Goal: Information Seeking & Learning: Learn about a topic

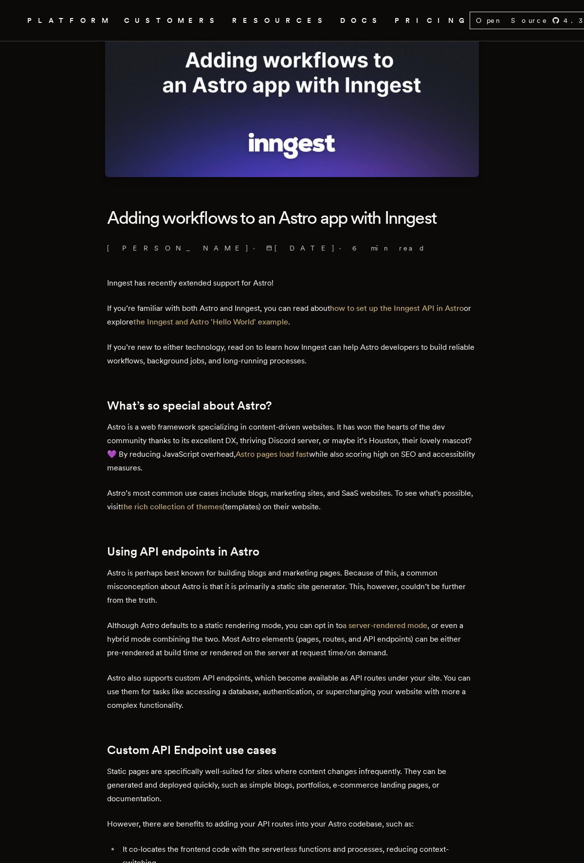
scroll to position [84, 0]
click at [46, 18] on icon "Global" at bounding box center [118, 57] width 144 height 81
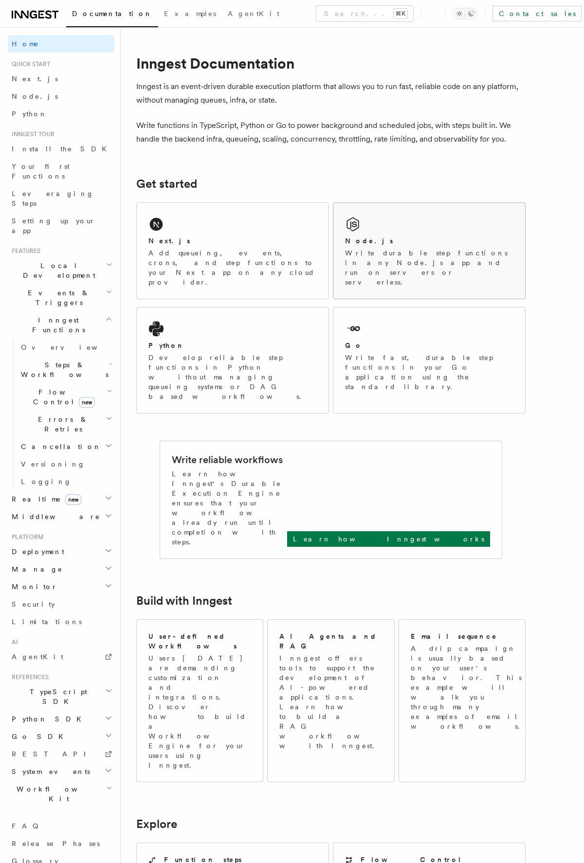
click at [391, 231] on div "Node.js Write durable step functions in any Node.js app and run on servers or s…" at bounding box center [429, 251] width 192 height 96
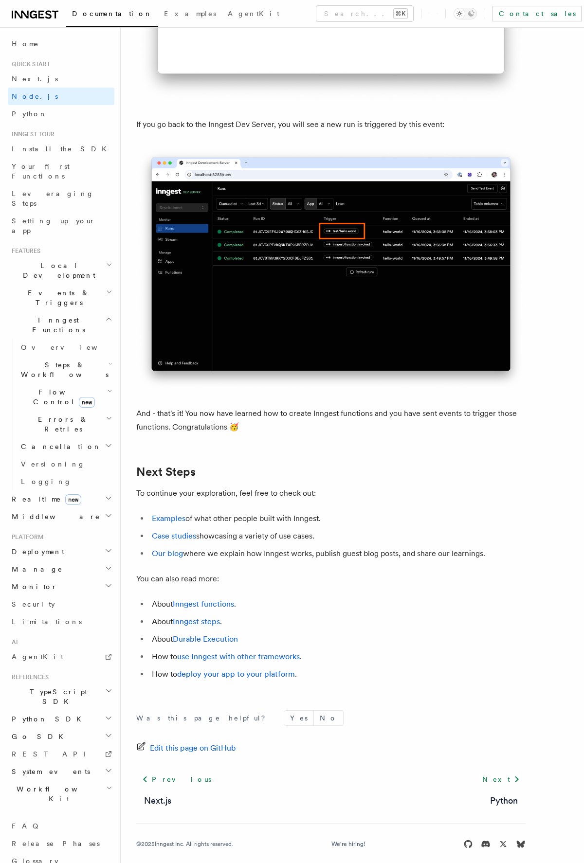
scroll to position [5694, 0]
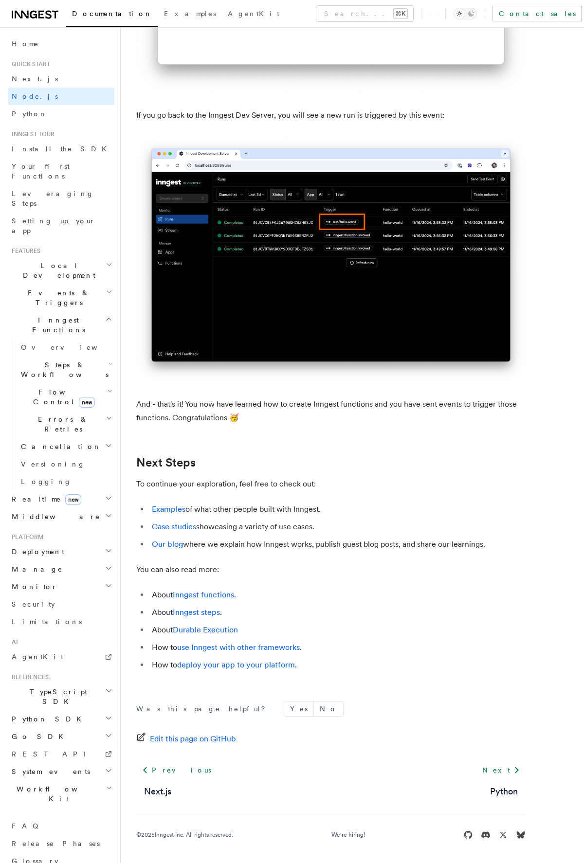
click at [192, 652] on li "How to use Inngest with other frameworks ." at bounding box center [337, 648] width 377 height 14
click at [192, 651] on link "use Inngest with other frameworks" at bounding box center [238, 647] width 123 height 9
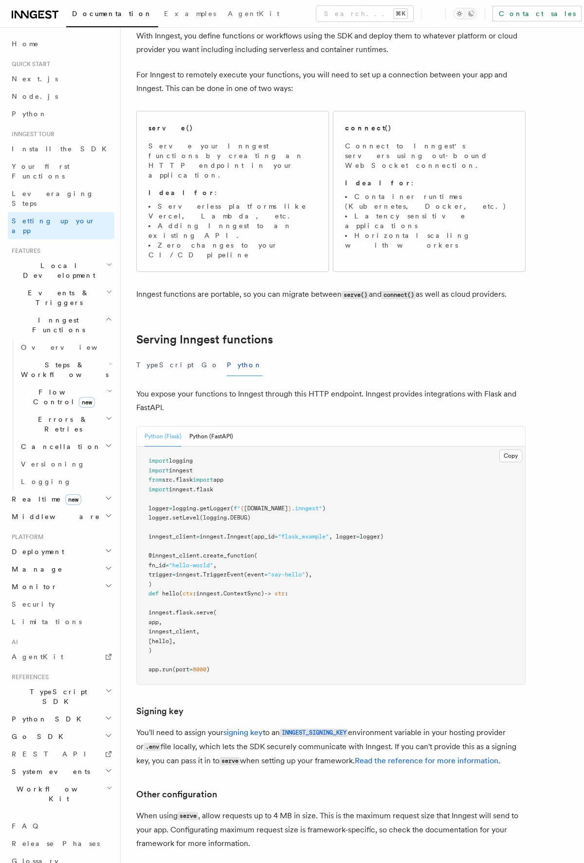
scroll to position [83, 0]
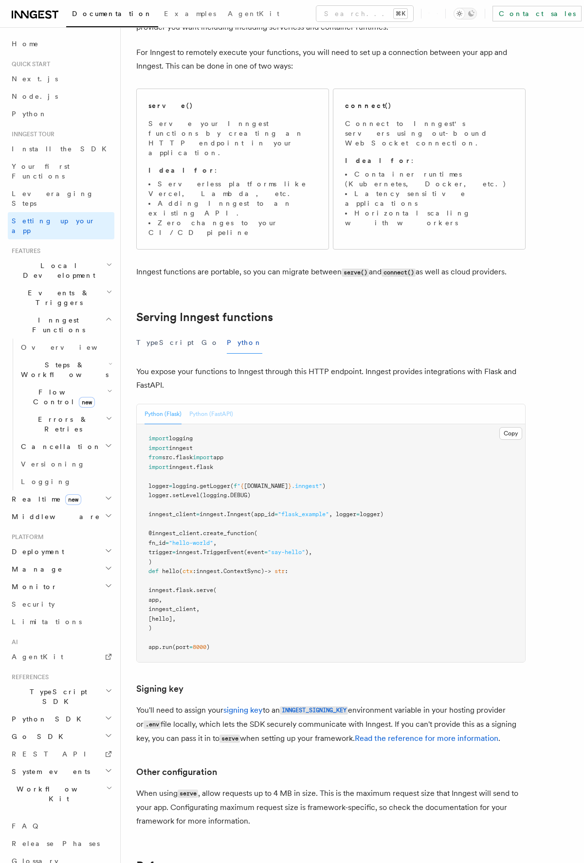
click at [216, 404] on button "Python (FastAPI)" at bounding box center [211, 414] width 44 height 20
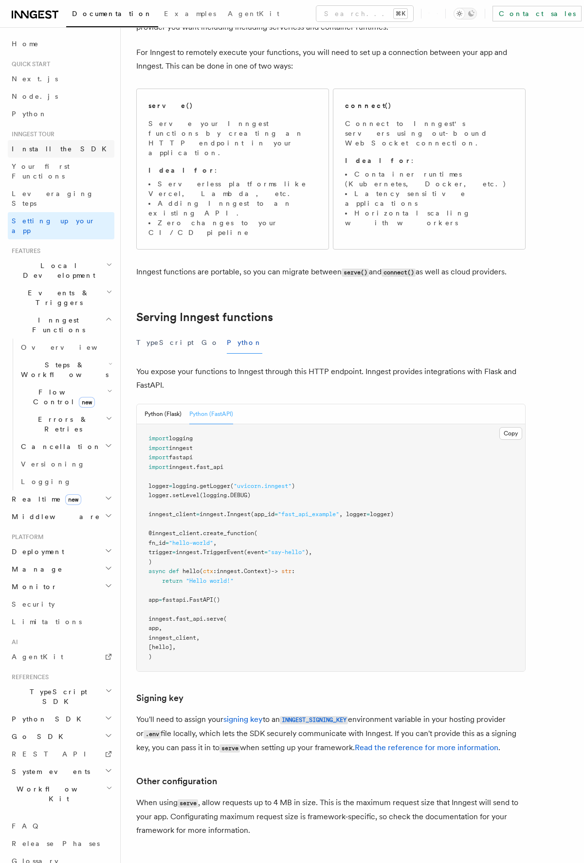
click at [31, 146] on span "Install the SDK" at bounding box center [62, 149] width 101 height 8
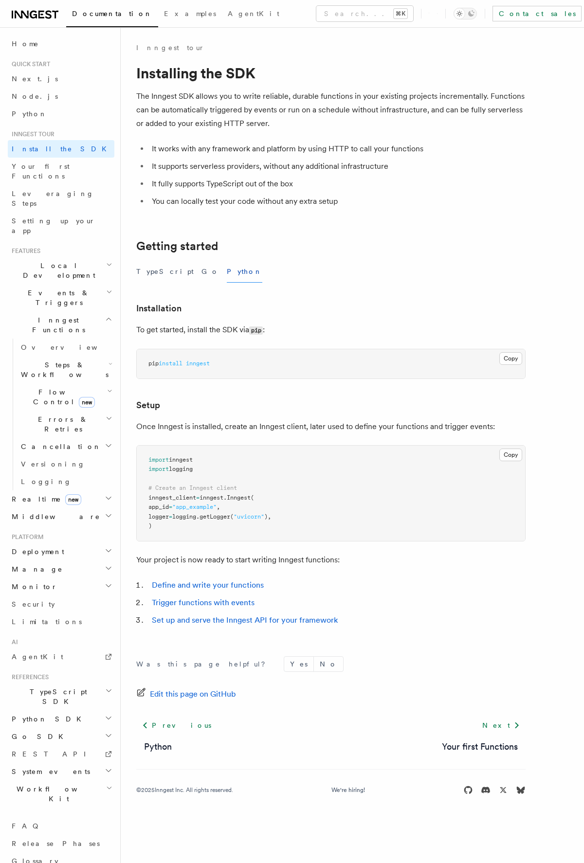
click at [33, 547] on span "Deployment" at bounding box center [36, 552] width 56 height 10
click at [33, 565] on span "Overview" at bounding box center [71, 569] width 100 height 8
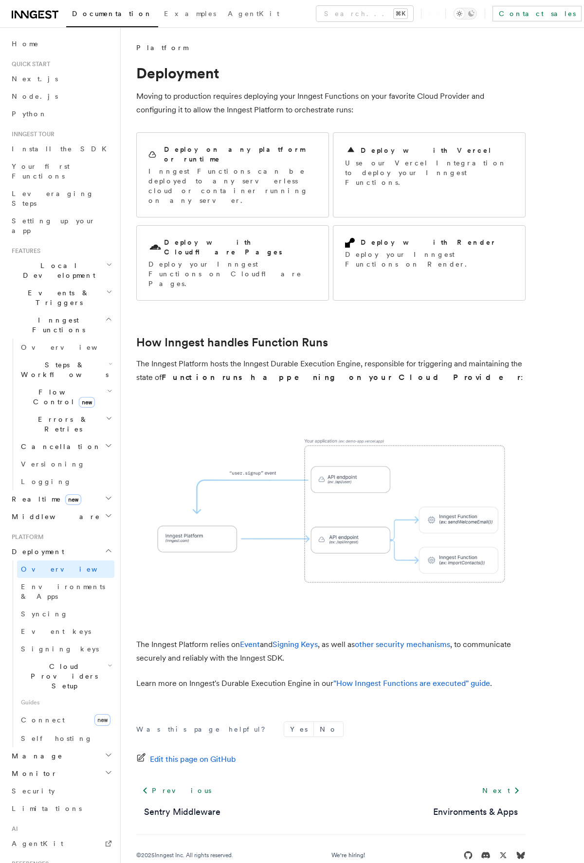
click at [43, 662] on span "Cloud Providers Setup" at bounding box center [62, 676] width 90 height 29
click at [36, 744] on span "Render" at bounding box center [49, 748] width 38 height 8
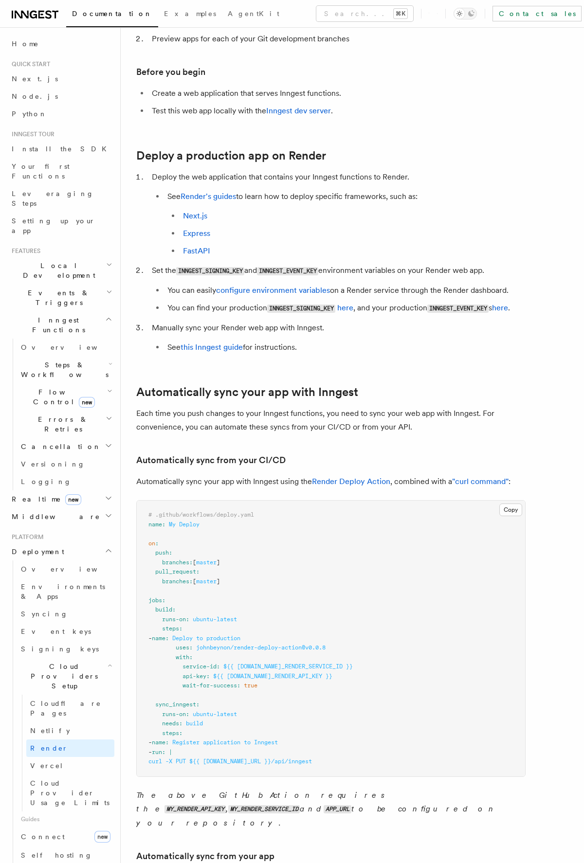
click at [33, 288] on span "Events & Triggers" at bounding box center [57, 297] width 98 height 19
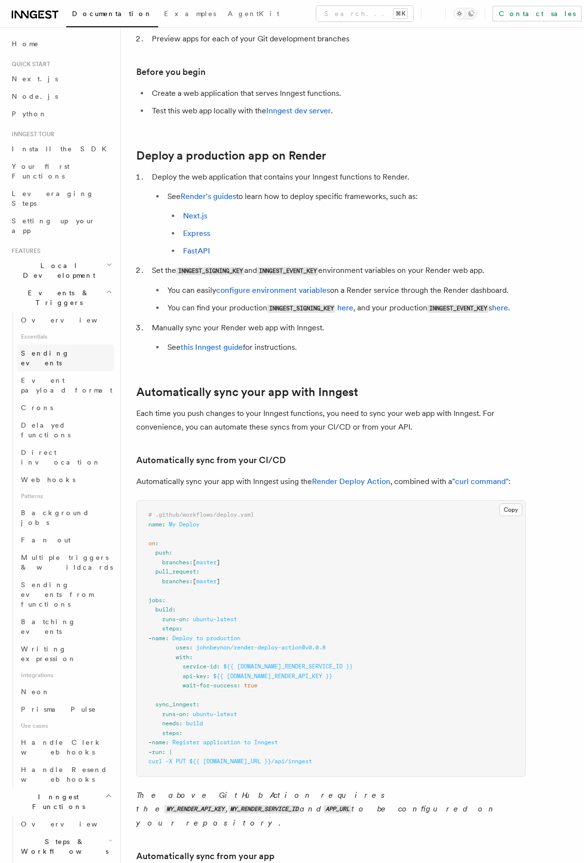
click at [38, 349] on span "Sending events" at bounding box center [45, 358] width 49 height 18
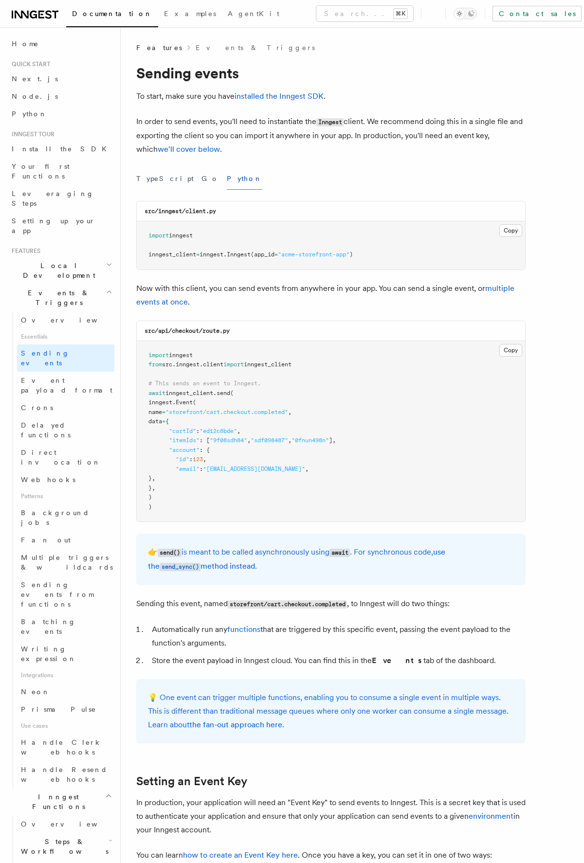
click at [38, 15] on icon at bounding box center [41, 15] width 6 height 8
click at [25, 165] on span "Your first Functions" at bounding box center [41, 172] width 58 height 18
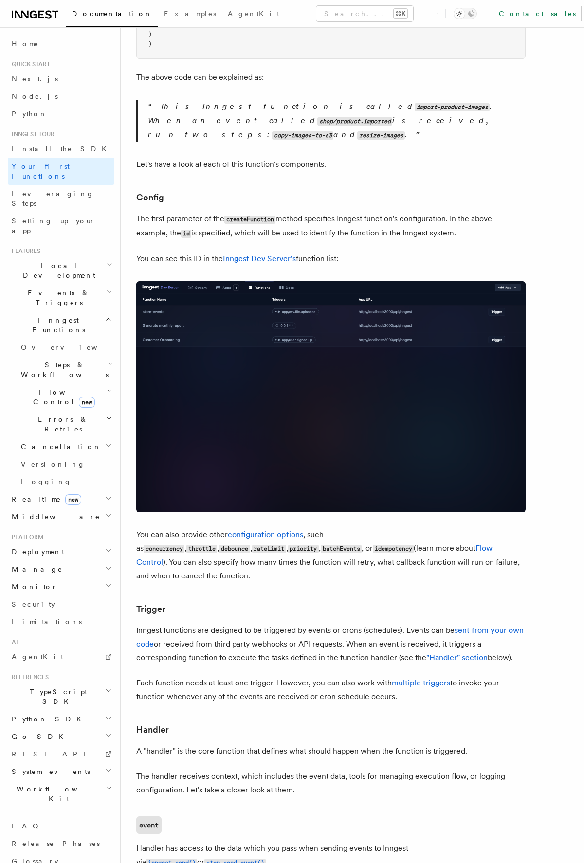
scroll to position [228, 0]
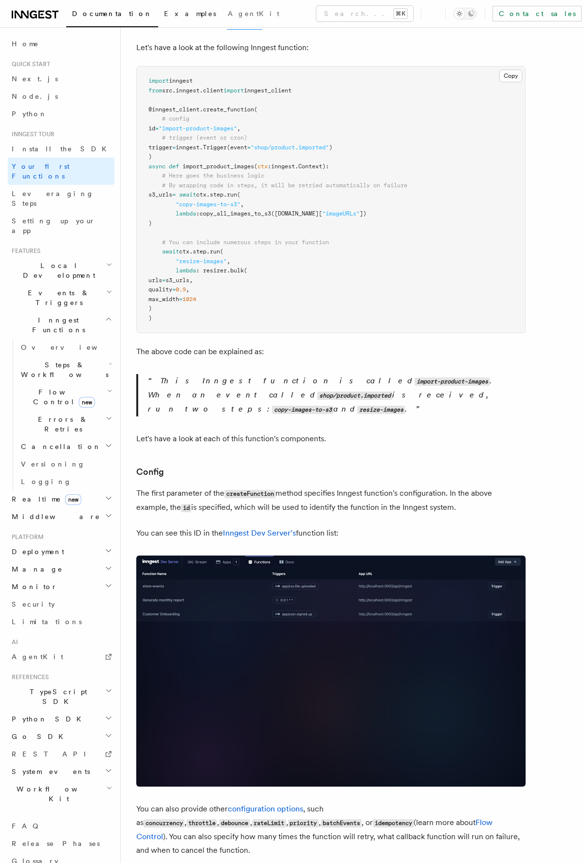
click at [164, 16] on span "Examples" at bounding box center [190, 14] width 52 height 8
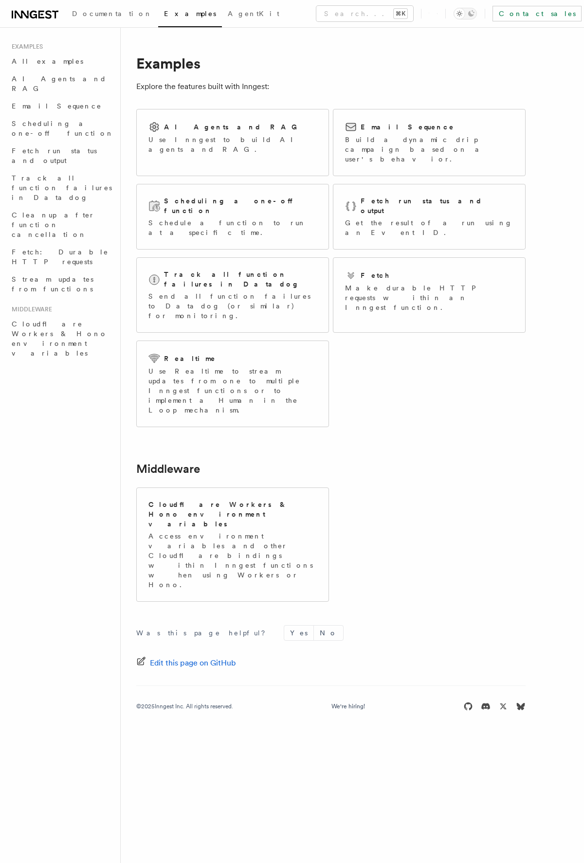
click at [437, 16] on icon at bounding box center [437, 13] width 0 height 9
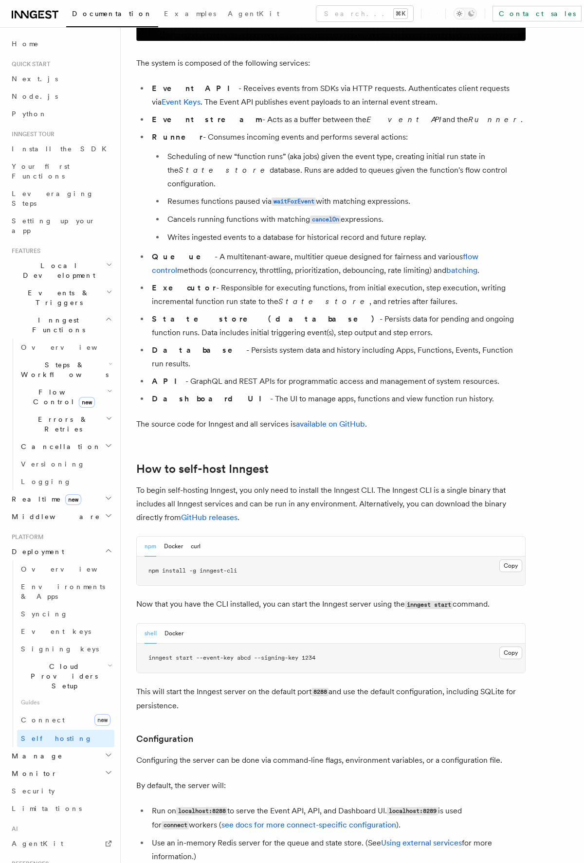
scroll to position [554, 0]
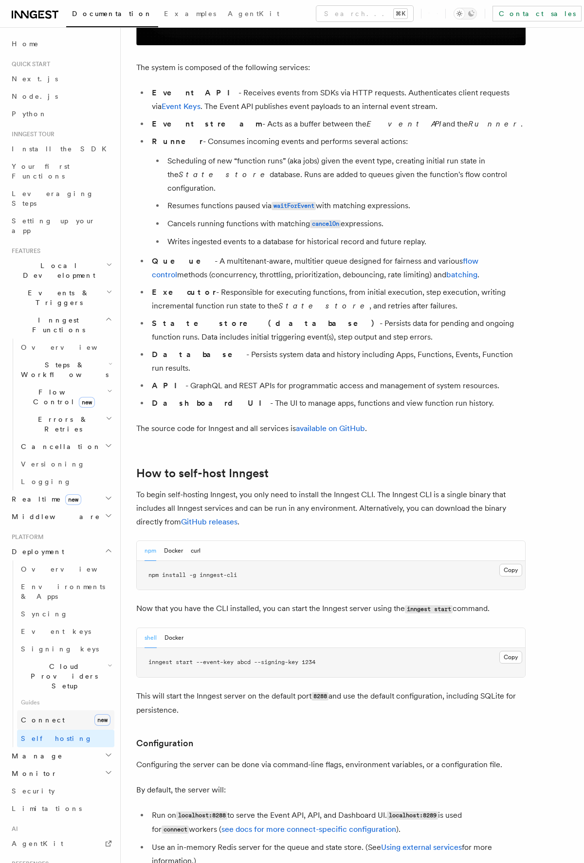
click at [42, 716] on span "Connect" at bounding box center [43, 720] width 44 height 8
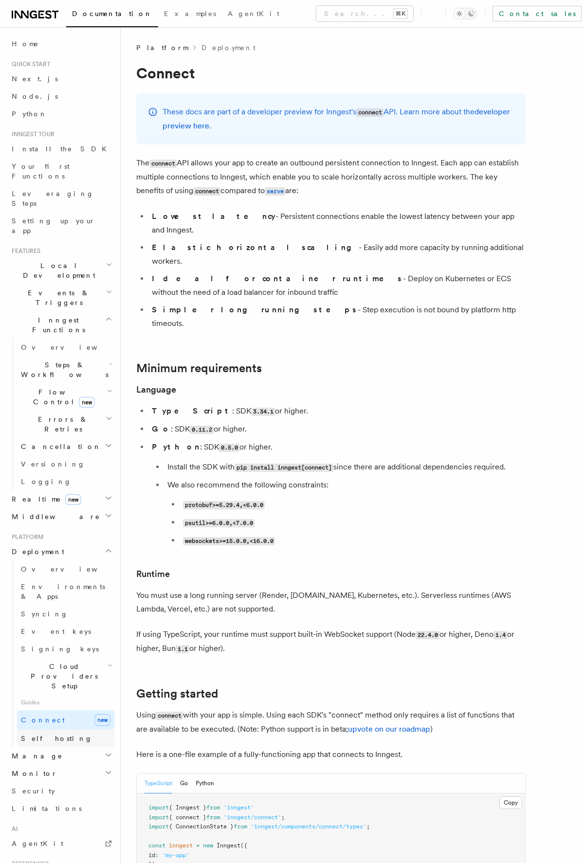
click at [41, 735] on span "Self hosting" at bounding box center [57, 739] width 72 height 8
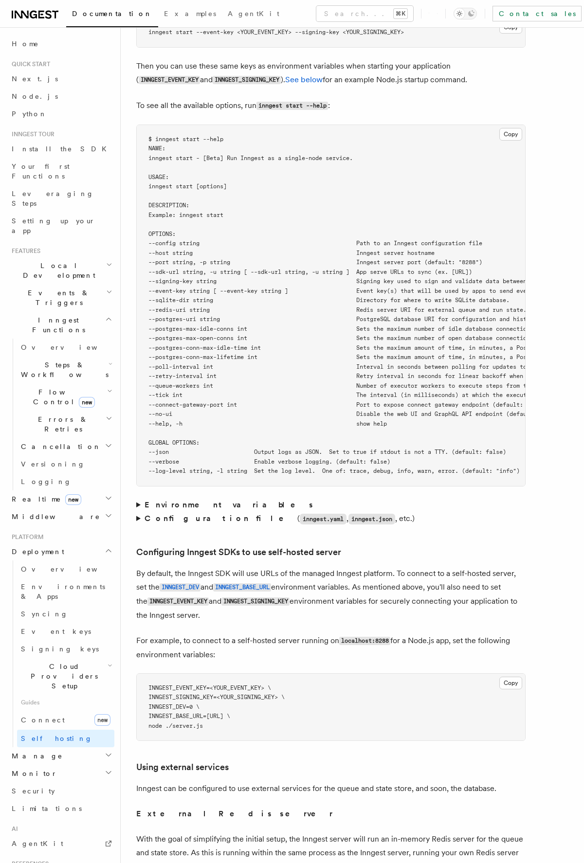
scroll to position [1609, 0]
click at [137, 510] on summary "Configuration file ( inngest.yaml , inngest.json , etc.)" at bounding box center [330, 517] width 389 height 14
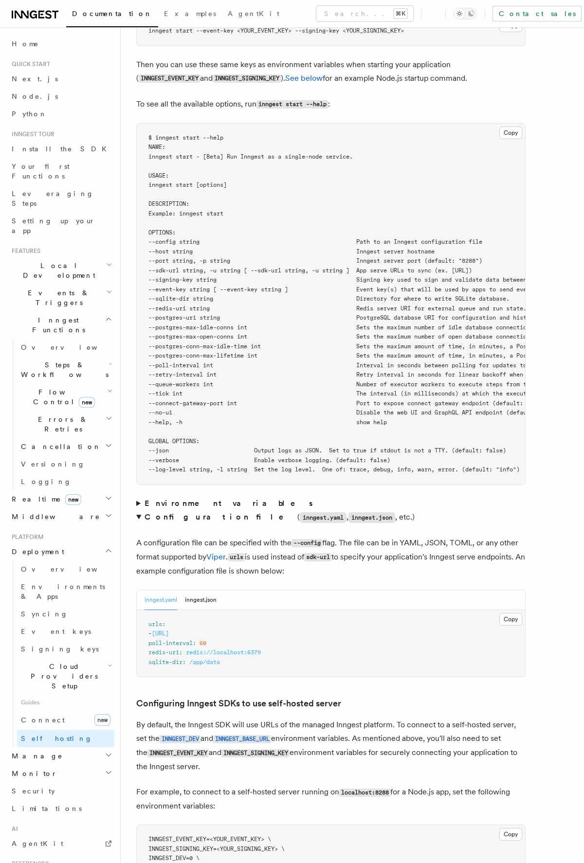
click at [137, 510] on summary "Configuration file ( inngest.yaml , inngest.json , etc.)" at bounding box center [330, 517] width 389 height 14
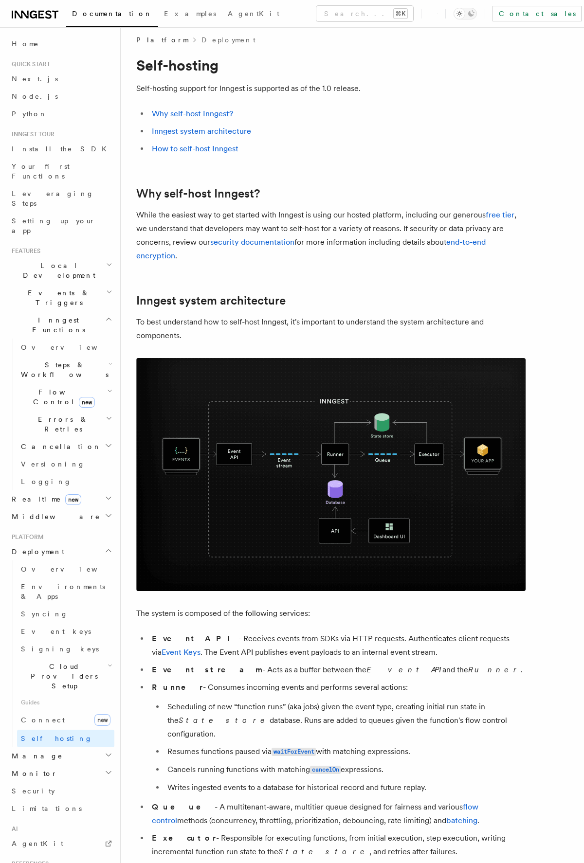
scroll to position [0, 0]
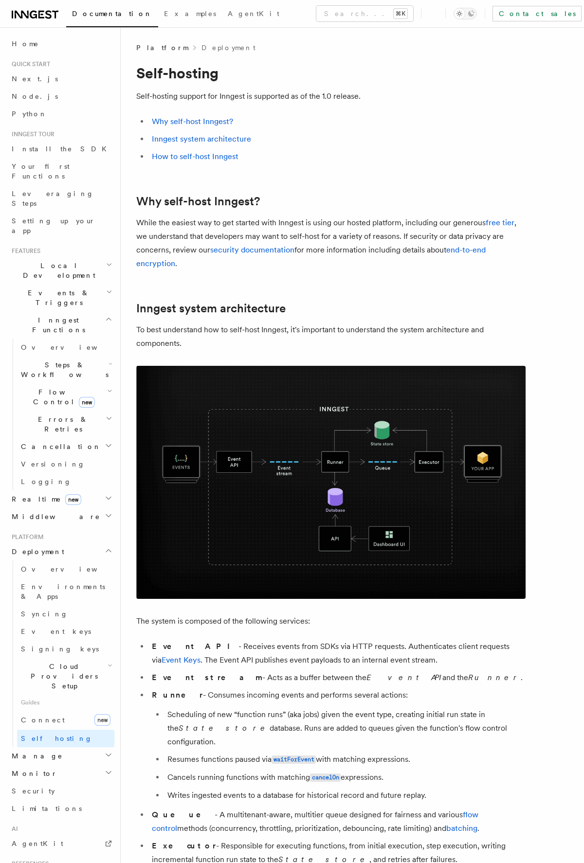
click at [73, 360] on span "Steps & Workflows" at bounding box center [62, 369] width 91 height 19
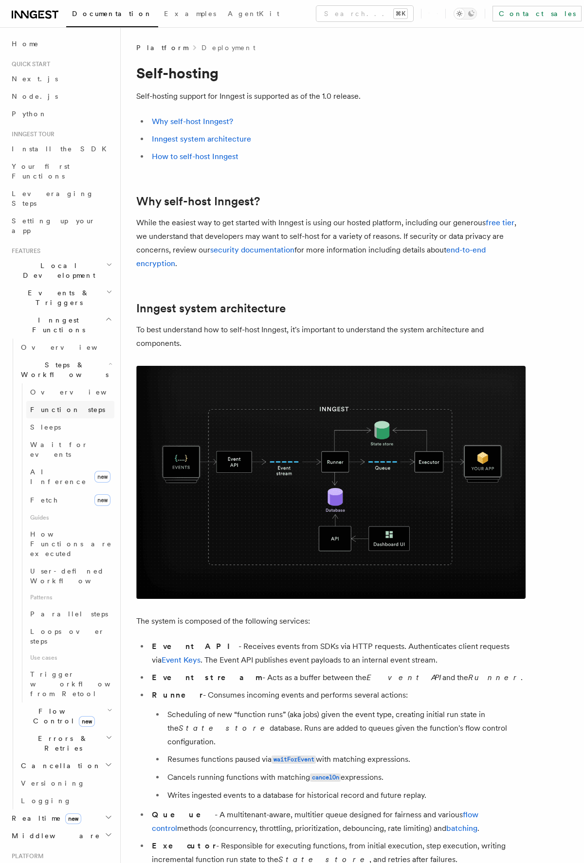
click at [55, 406] on span "Function steps" at bounding box center [67, 410] width 75 height 8
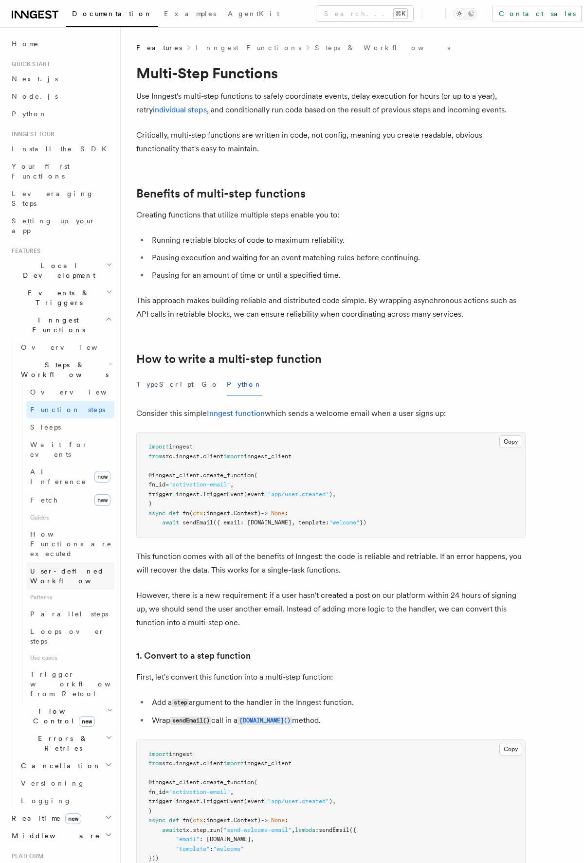
click at [58, 567] on span "User-defined Workflows" at bounding box center [74, 576] width 88 height 18
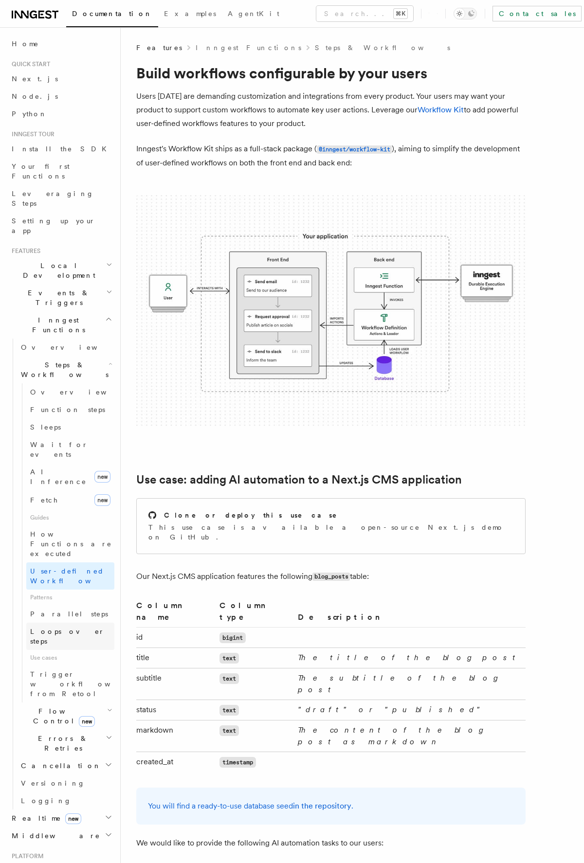
click at [59, 628] on span "Loops over steps" at bounding box center [67, 637] width 74 height 18
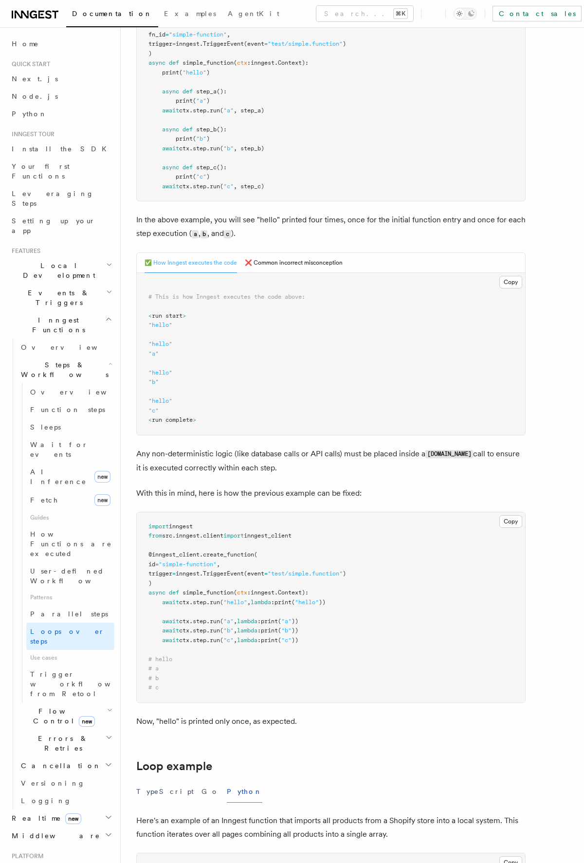
scroll to position [271, 0]
click at [278, 255] on button "❌ Common incorrect misconception" at bounding box center [294, 262] width 98 height 20
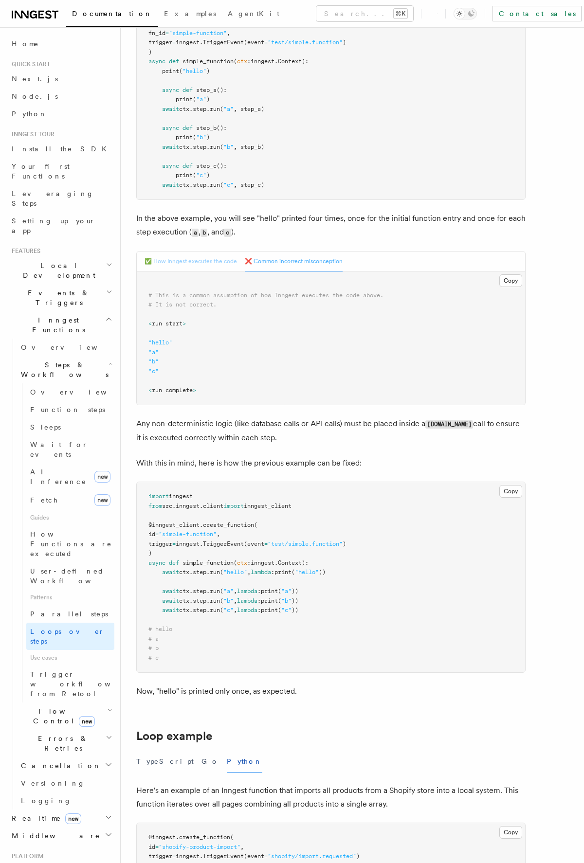
click at [213, 264] on button "✅ How Inngest executes the code" at bounding box center [191, 262] width 92 height 20
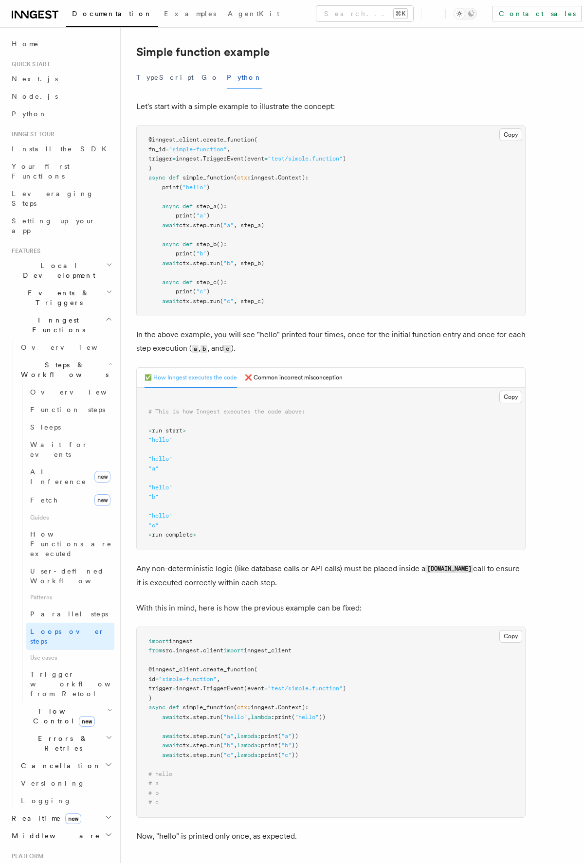
scroll to position [153, 0]
click at [153, 79] on button "TypeScript" at bounding box center [164, 80] width 57 height 22
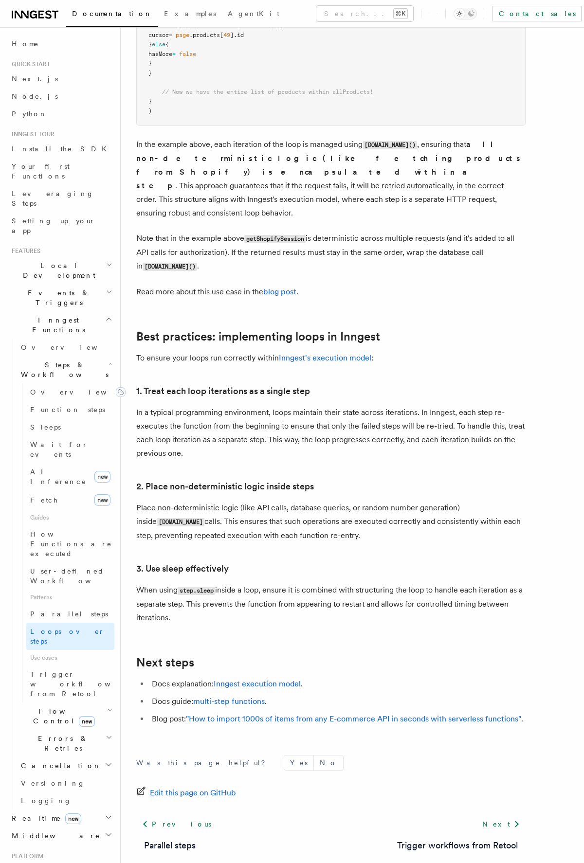
scroll to position [1276, 0]
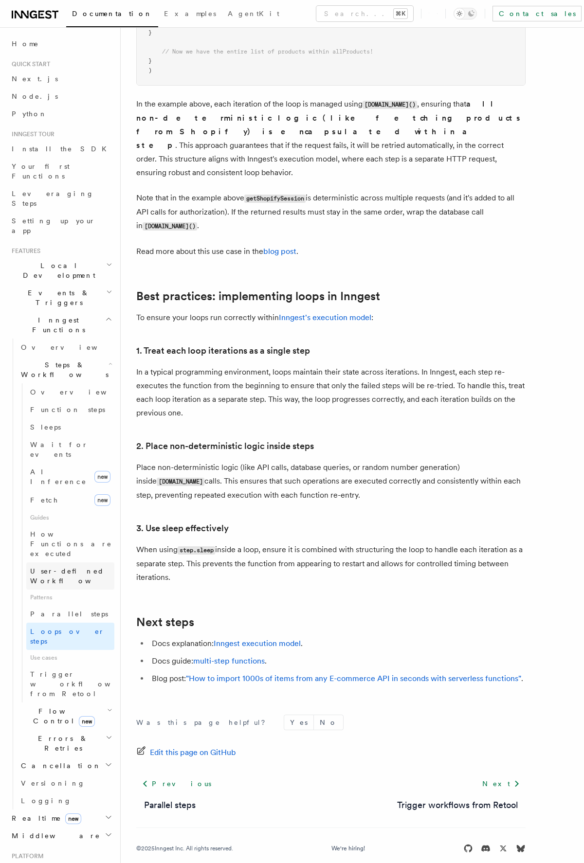
click at [92, 567] on span "User-defined Workflows" at bounding box center [74, 576] width 88 height 18
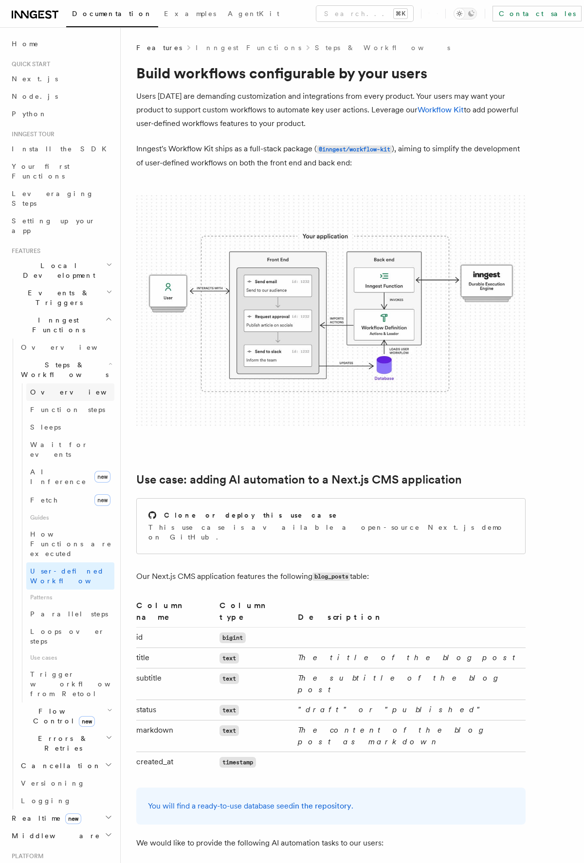
click at [57, 387] on span "Overview" at bounding box center [80, 392] width 100 height 10
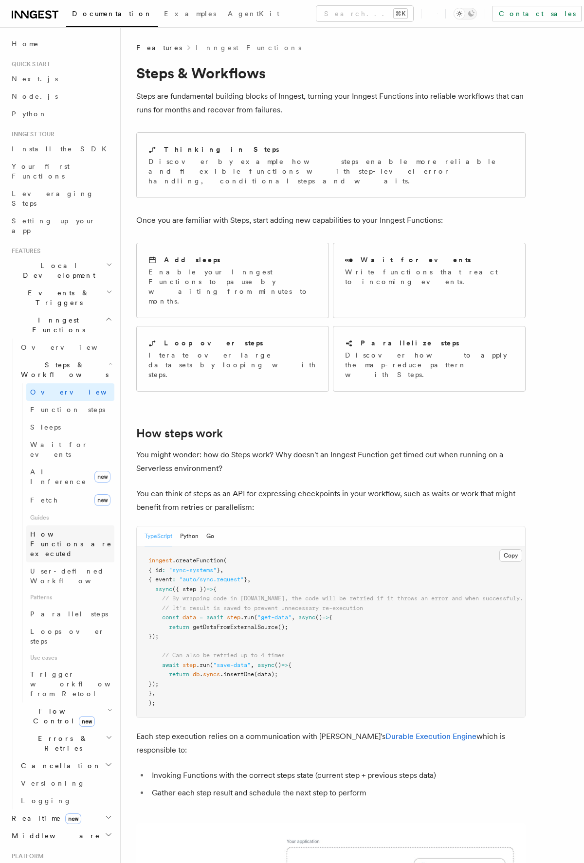
click at [51, 530] on span "How Functions are executed" at bounding box center [71, 543] width 82 height 27
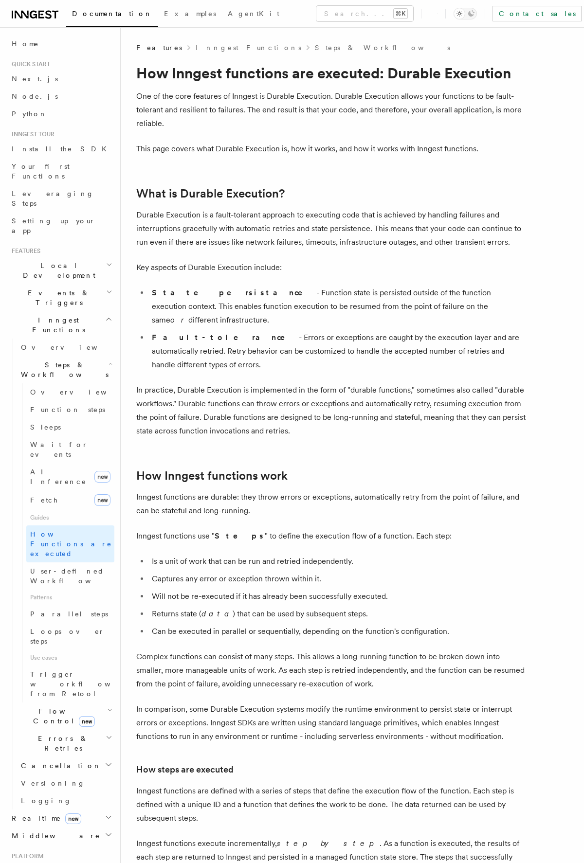
click at [294, 223] on p "Durable Execution is a fault-tolerant approach to executing code that is achiev…" at bounding box center [330, 228] width 389 height 41
click at [58, 706] on span "Flow Control new" at bounding box center [62, 715] width 90 height 19
click at [49, 735] on span "Overview" at bounding box center [80, 739] width 100 height 8
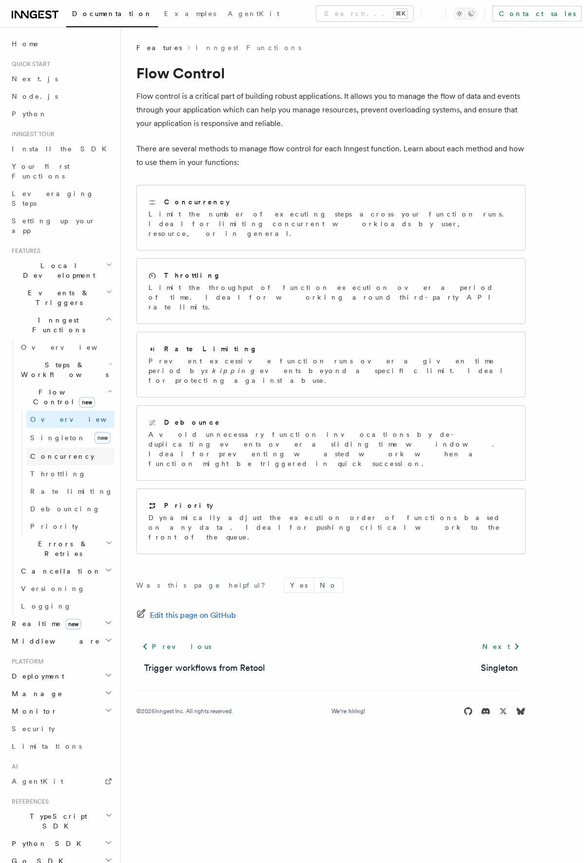
click at [61, 452] on span "Concurrency" at bounding box center [62, 457] width 64 height 10
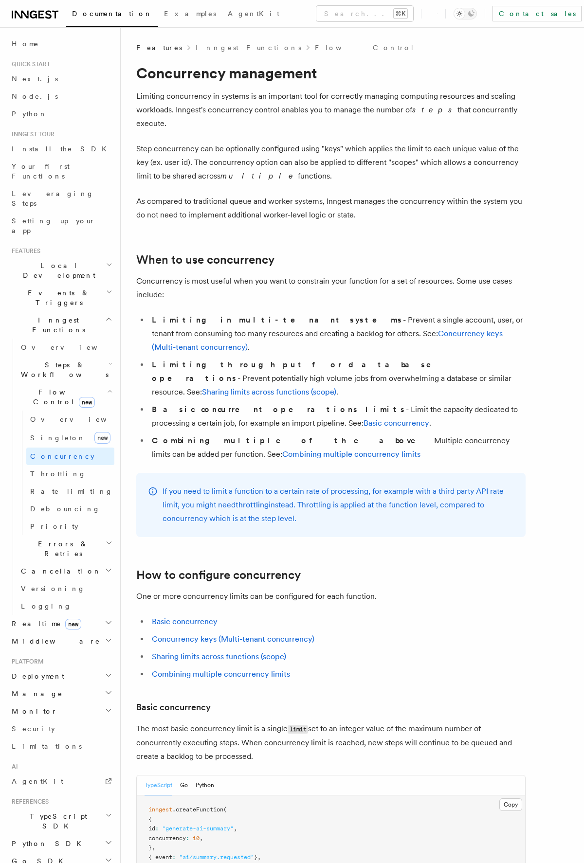
click at [36, 18] on icon at bounding box center [33, 15] width 7 height 8
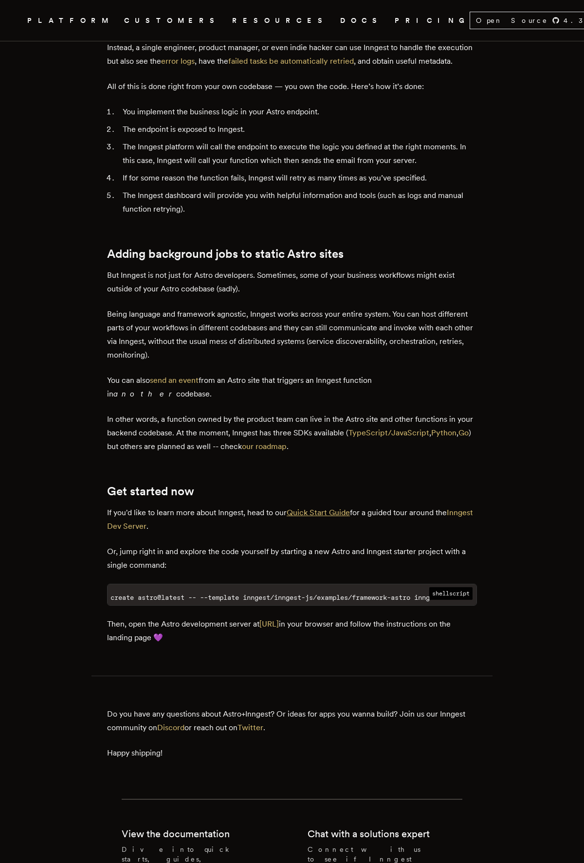
scroll to position [1587, 0]
